Goal: Information Seeking & Learning: Learn about a topic

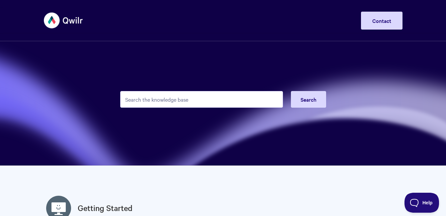
click at [158, 99] on input "Search the knowledge base" at bounding box center [201, 99] width 163 height 17
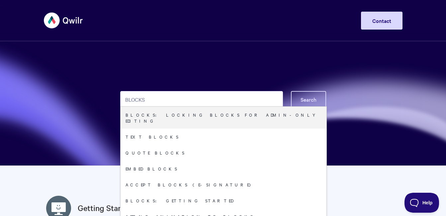
type input "BLOCKS"
click at [320, 100] on button "Search" at bounding box center [308, 99] width 35 height 17
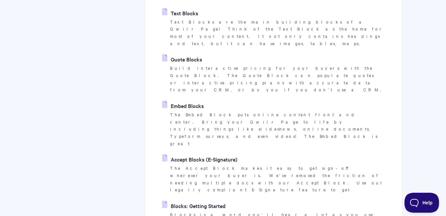
scroll to position [166, 0]
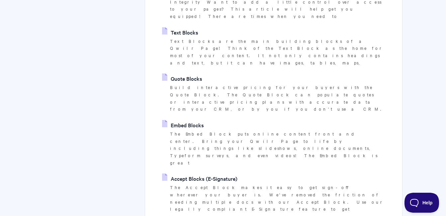
click at [197, 27] on link "Text Blocks" at bounding box center [180, 32] width 36 height 10
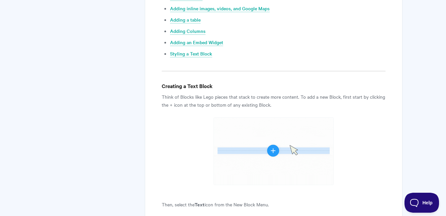
scroll to position [299, 0]
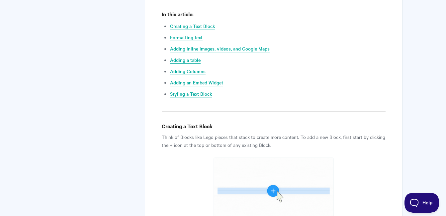
click at [194, 60] on link "Adding a table" at bounding box center [185, 60] width 31 height 7
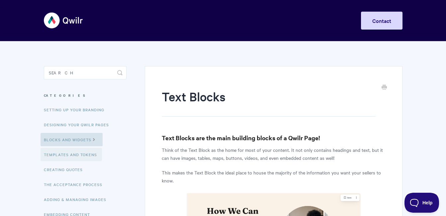
click at [76, 155] on link "Templates and Tokens" at bounding box center [71, 154] width 61 height 13
